Goal: Book appointment/travel/reservation

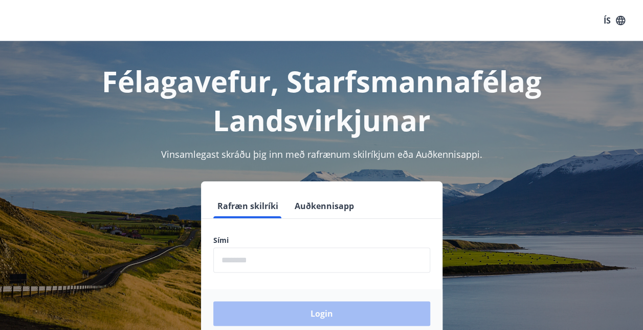
click at [258, 259] on input "phone" at bounding box center [321, 259] width 217 height 25
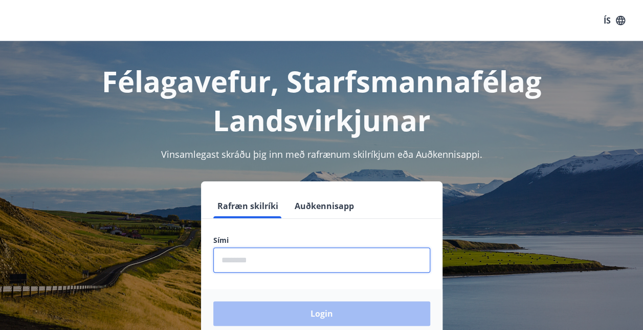
type input "********"
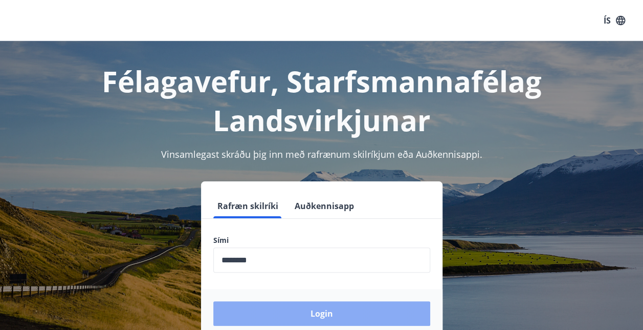
click at [270, 308] on button "Login" at bounding box center [321, 313] width 217 height 25
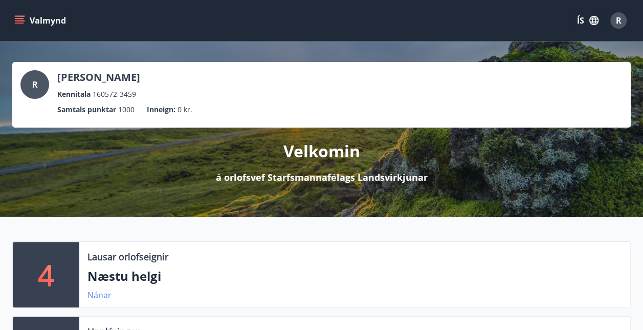
click at [99, 292] on link "Nánar" at bounding box center [100, 294] width 24 height 11
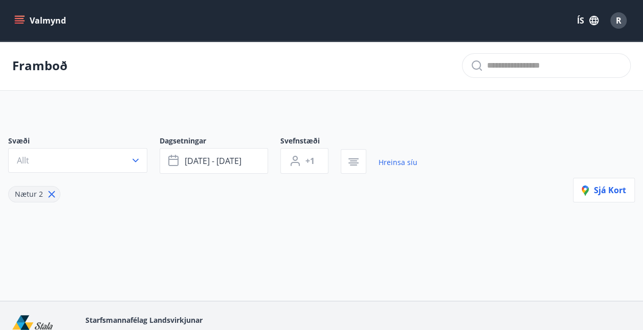
type input "*"
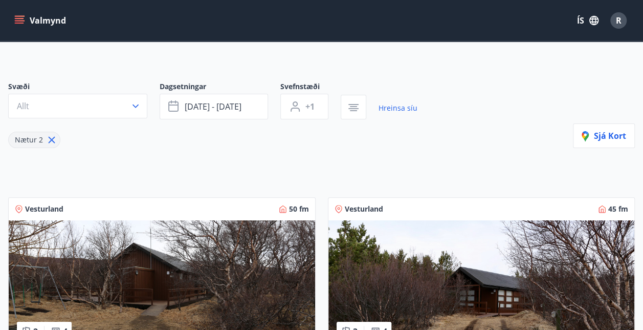
scroll to position [55, 0]
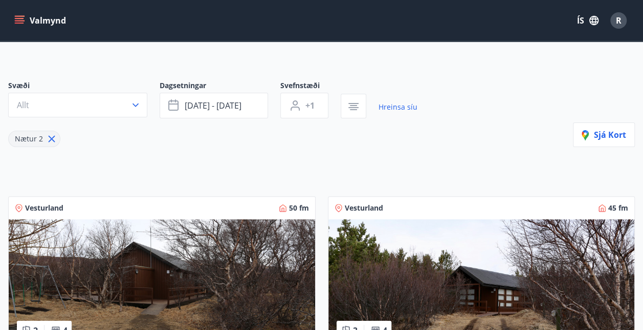
click at [166, 293] on img at bounding box center [162, 283] width 307 height 129
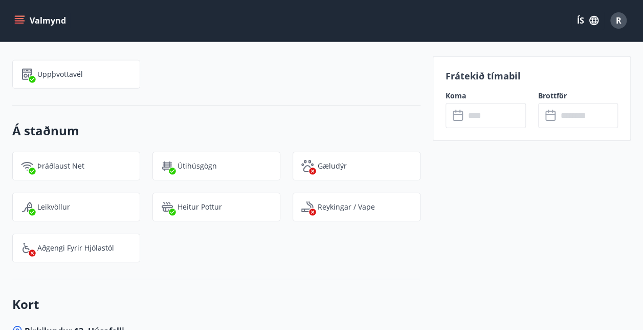
scroll to position [1585, 0]
click at [495, 114] on input "text" at bounding box center [495, 115] width 61 height 25
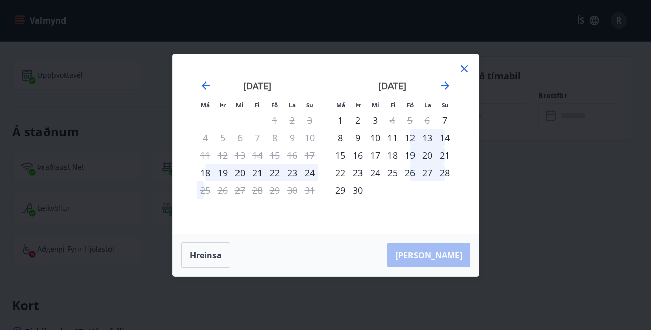
click at [466, 73] on icon at bounding box center [464, 68] width 12 height 12
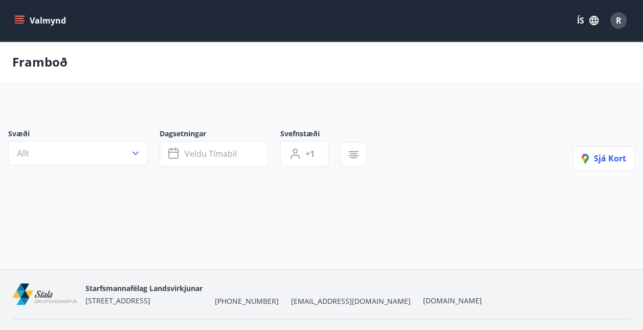
type input "*"
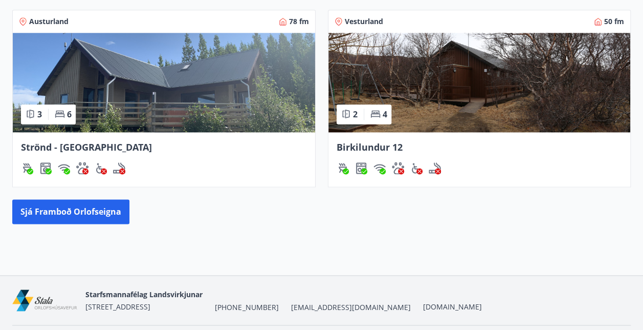
scroll to position [642, 0]
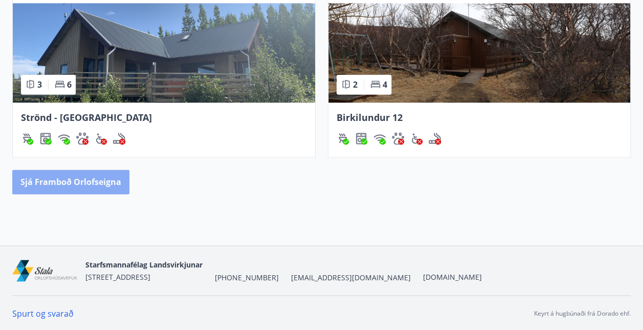
click at [83, 184] on button "Sjá framboð orlofseigna" at bounding box center [70, 181] width 117 height 25
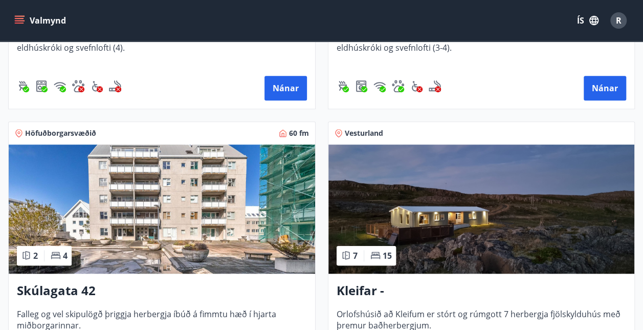
scroll to position [382, 0]
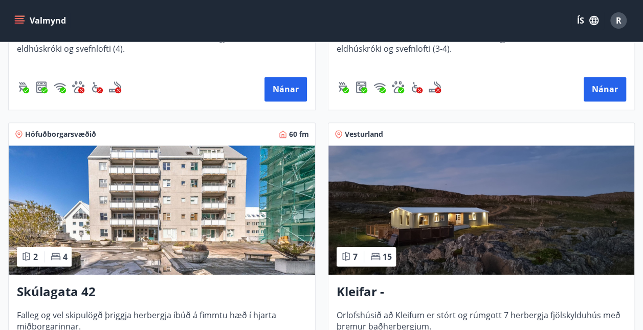
click at [456, 215] on img at bounding box center [482, 209] width 307 height 129
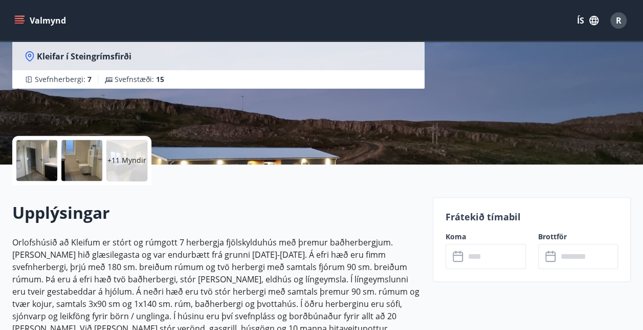
scroll to position [143, 0]
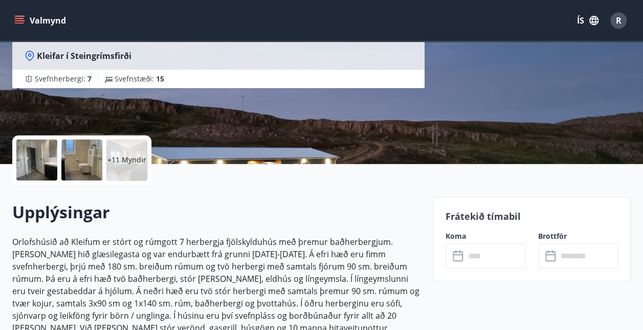
click at [479, 255] on input "text" at bounding box center [495, 255] width 61 height 25
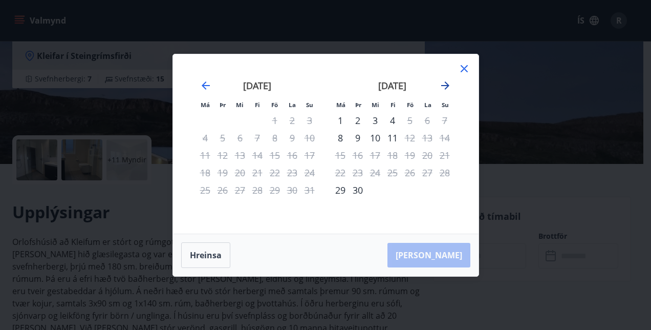
click at [443, 87] on icon "Move forward to switch to the next month." at bounding box center [445, 85] width 12 height 12
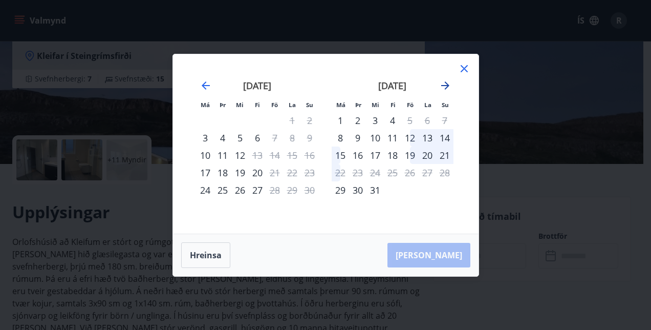
click at [443, 87] on icon "Move forward to switch to the next month." at bounding box center [445, 85] width 12 height 12
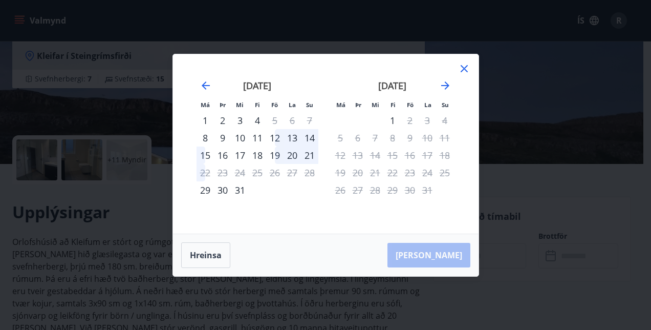
click at [467, 64] on icon at bounding box center [464, 68] width 12 height 12
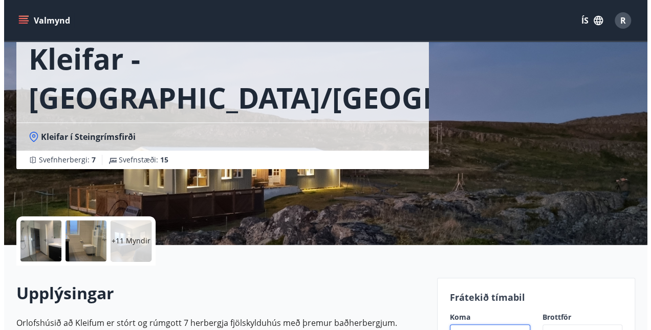
scroll to position [64, 0]
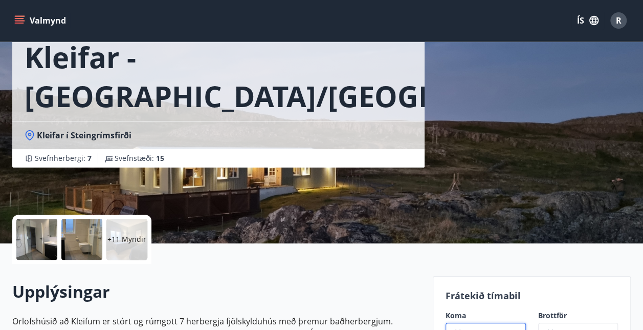
click at [130, 239] on p "+11 Myndir" at bounding box center [126, 239] width 39 height 10
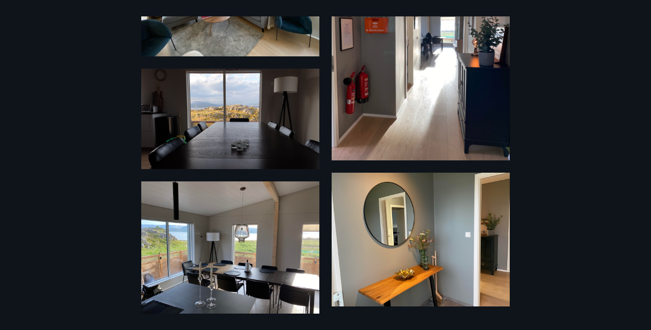
scroll to position [815, 0]
